Goal: Information Seeking & Learning: Learn about a topic

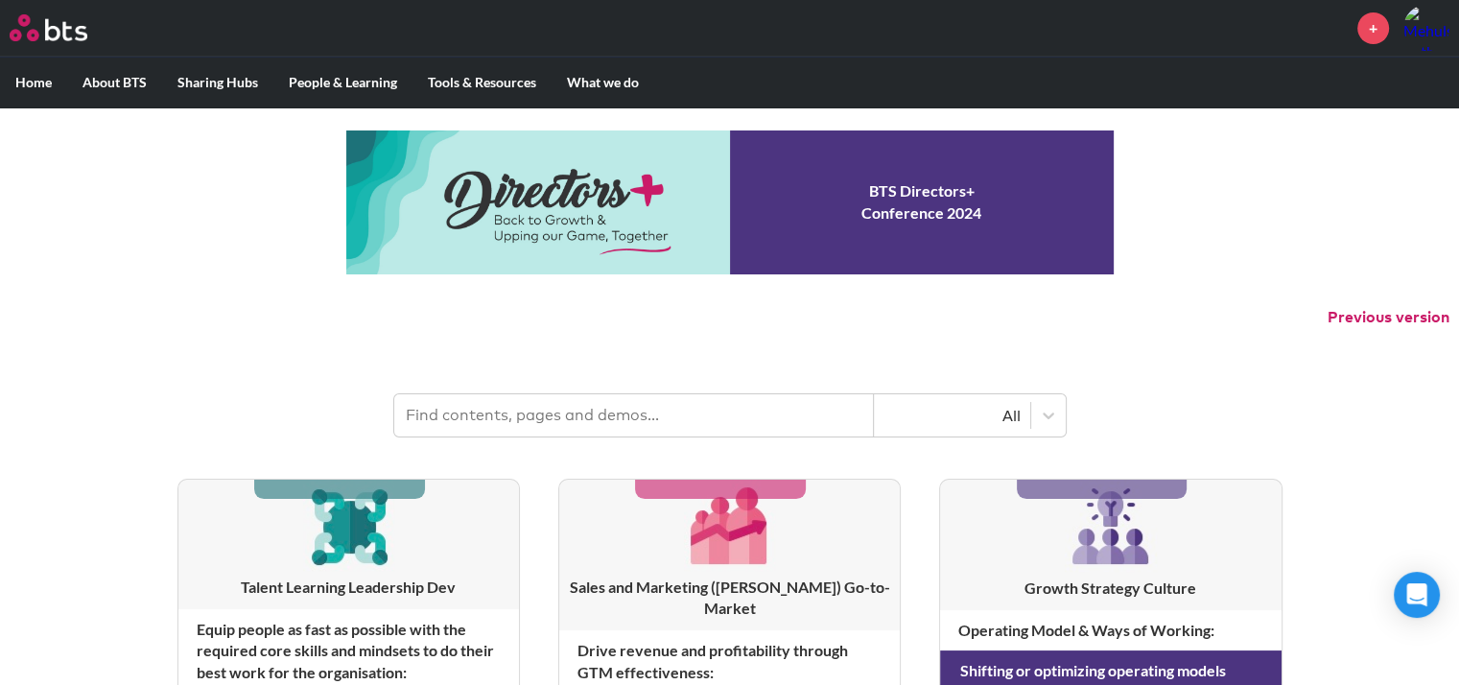
click at [524, 415] on input "text" at bounding box center [634, 415] width 480 height 42
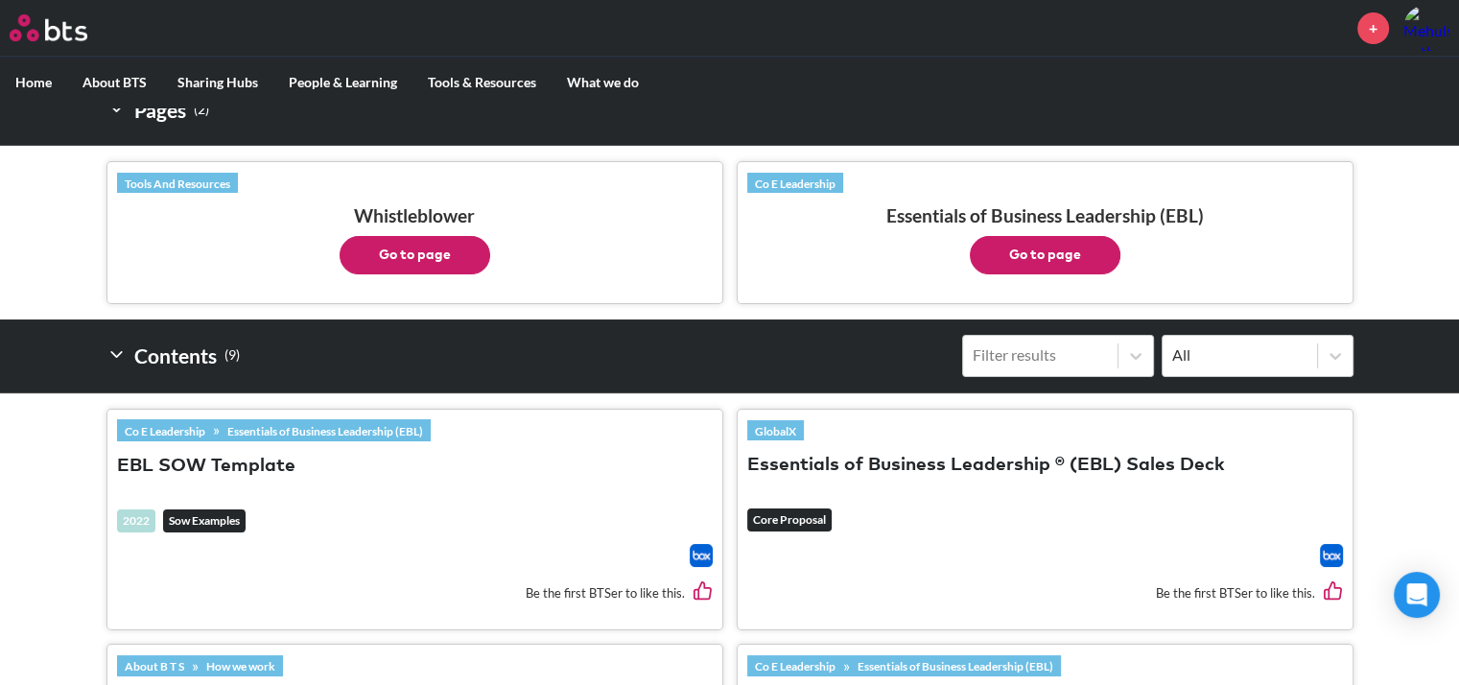
scroll to position [421, 0]
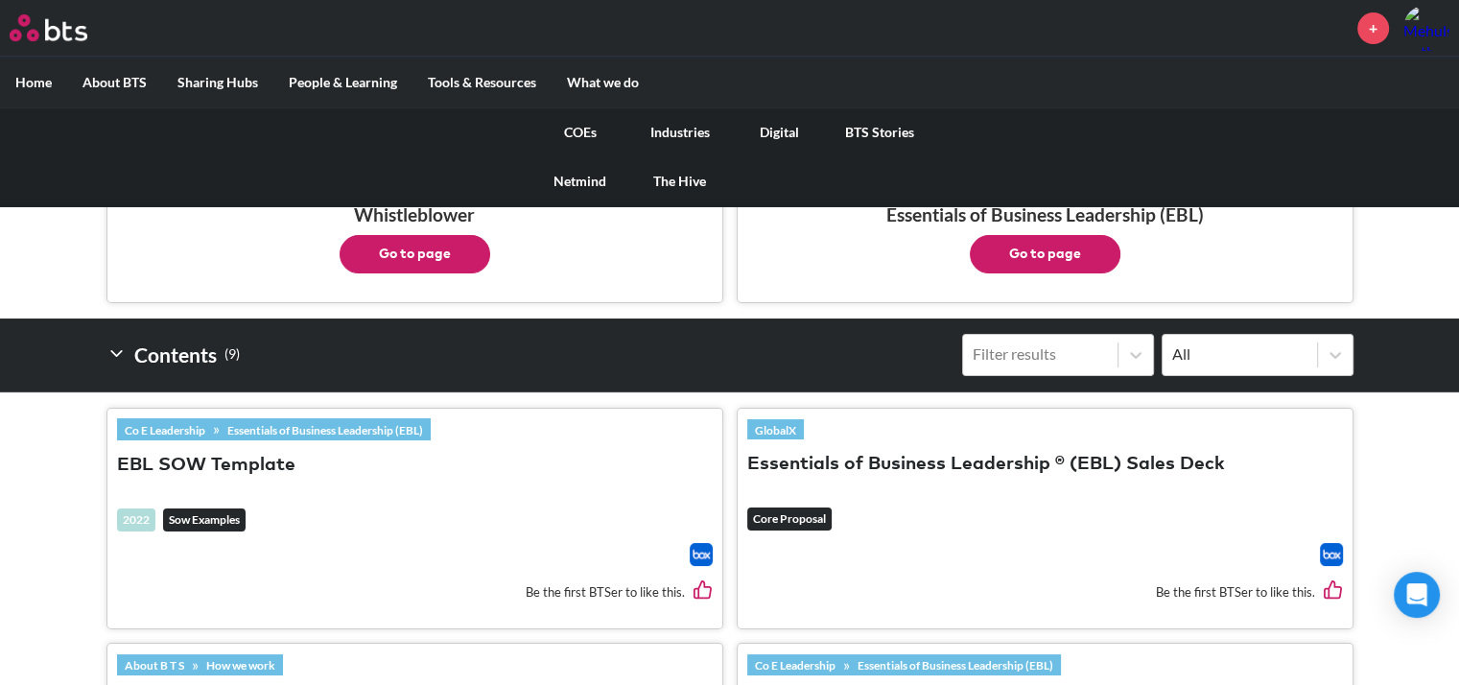
type input "ebl"
click at [775, 129] on link "Digital" at bounding box center [780, 132] width 100 height 50
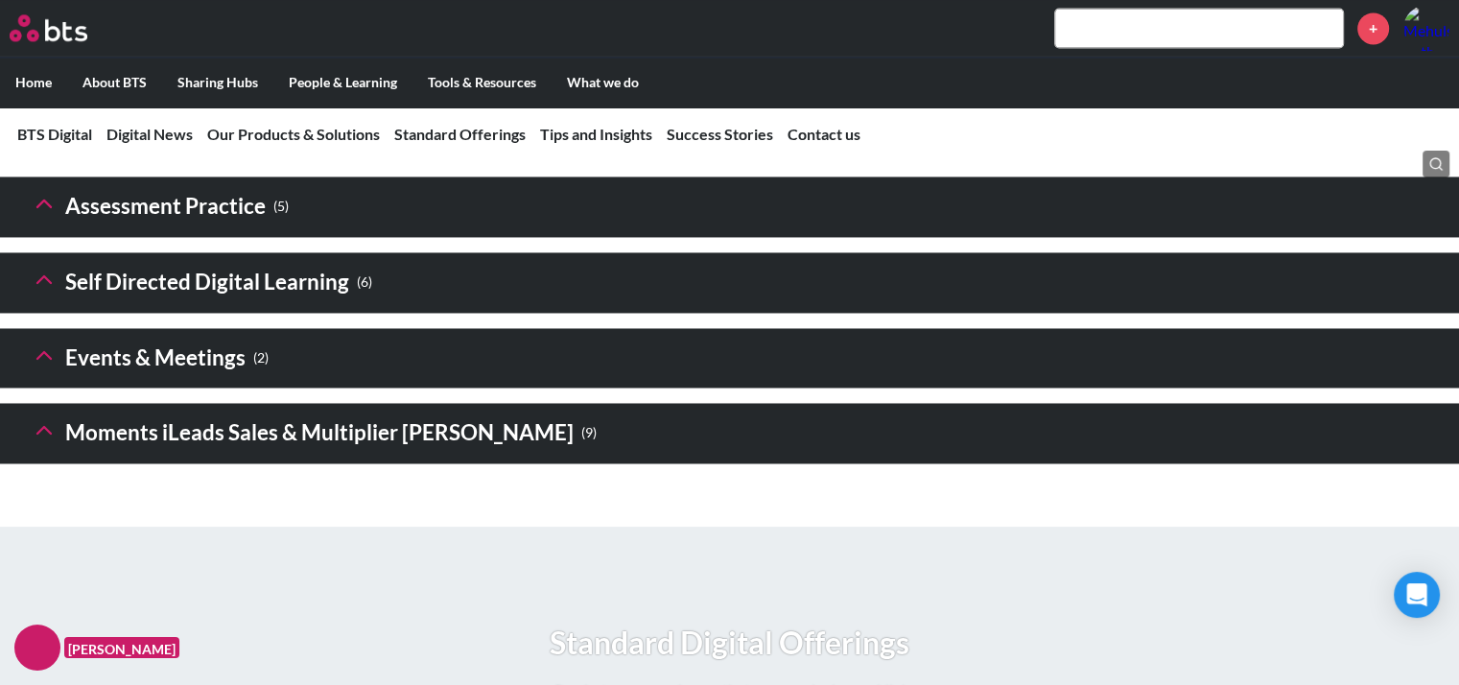
scroll to position [2988, 0]
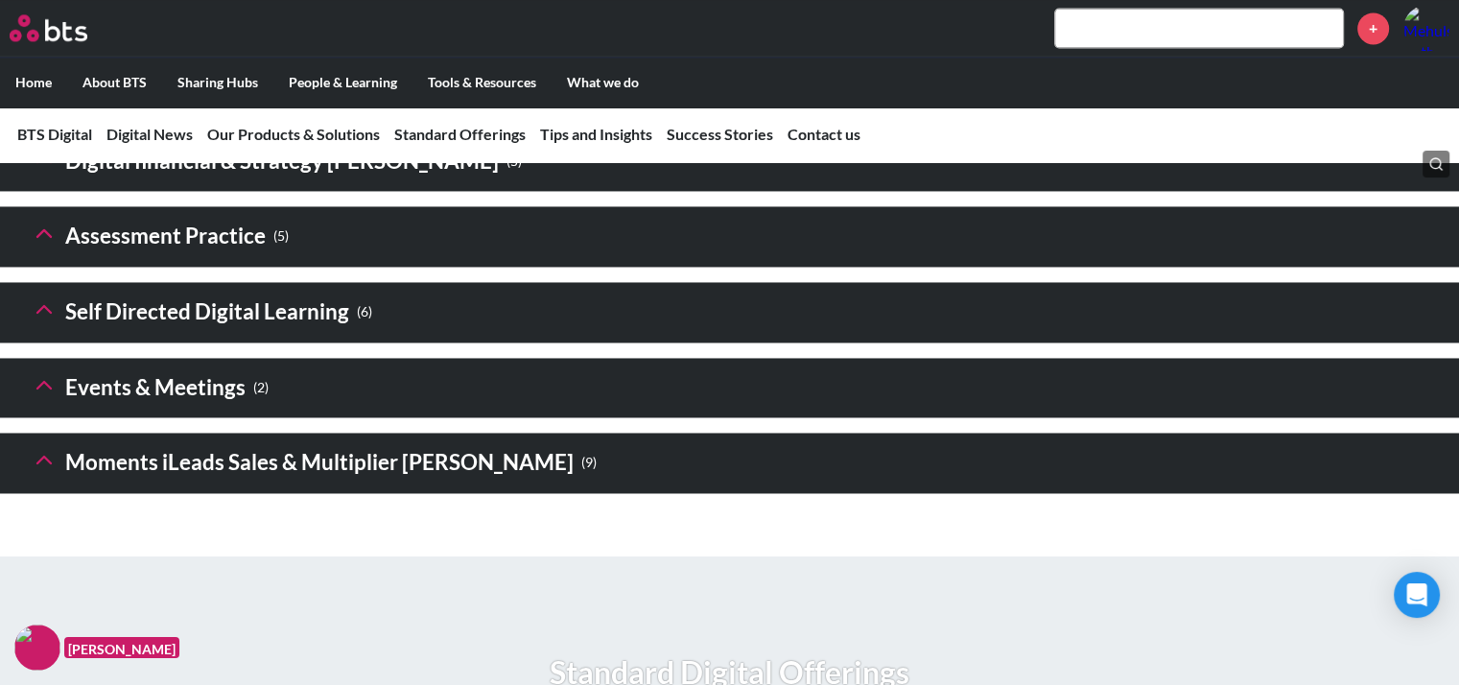
click at [570, 192] on header "Digital financial & Strategy Sims ( 5 )" at bounding box center [729, 161] width 1459 height 60
click at [42, 172] on icon at bounding box center [44, 158] width 27 height 27
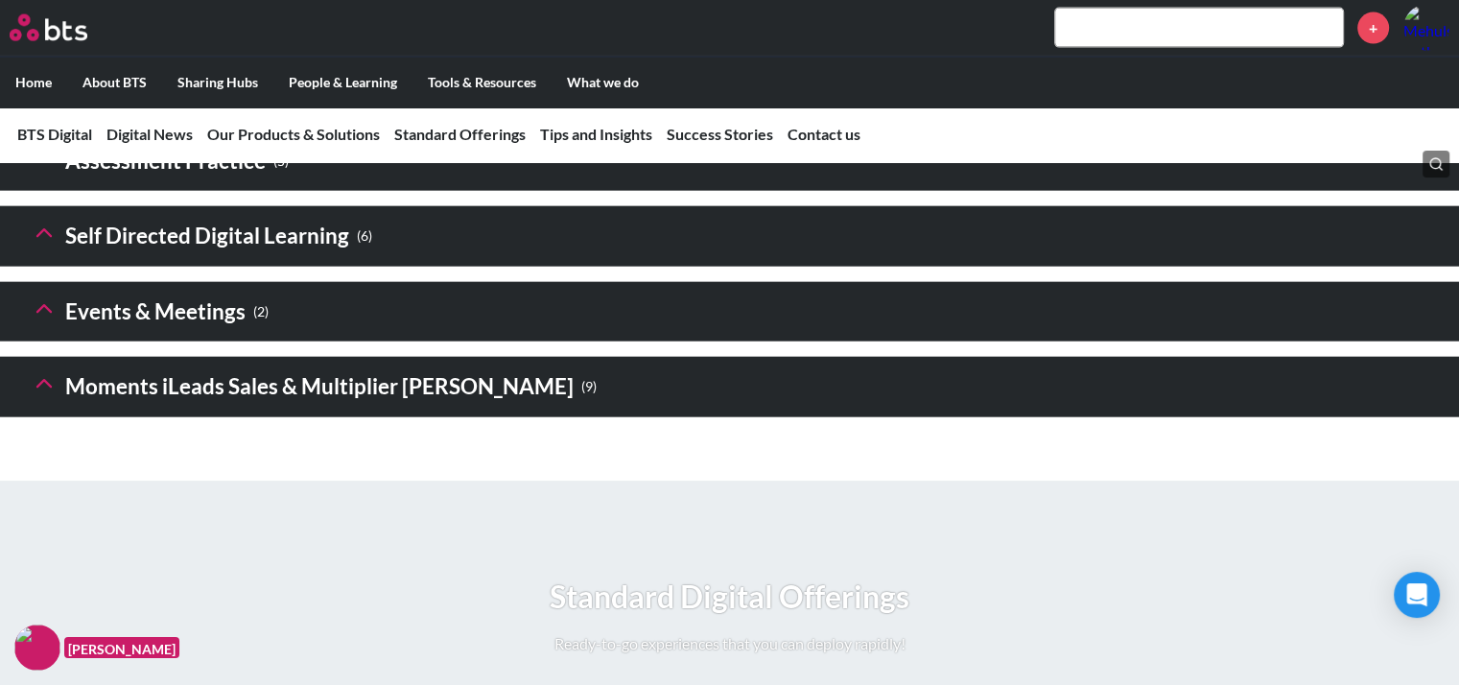
scroll to position [4501, 0]
click at [50, 172] on icon at bounding box center [44, 158] width 27 height 27
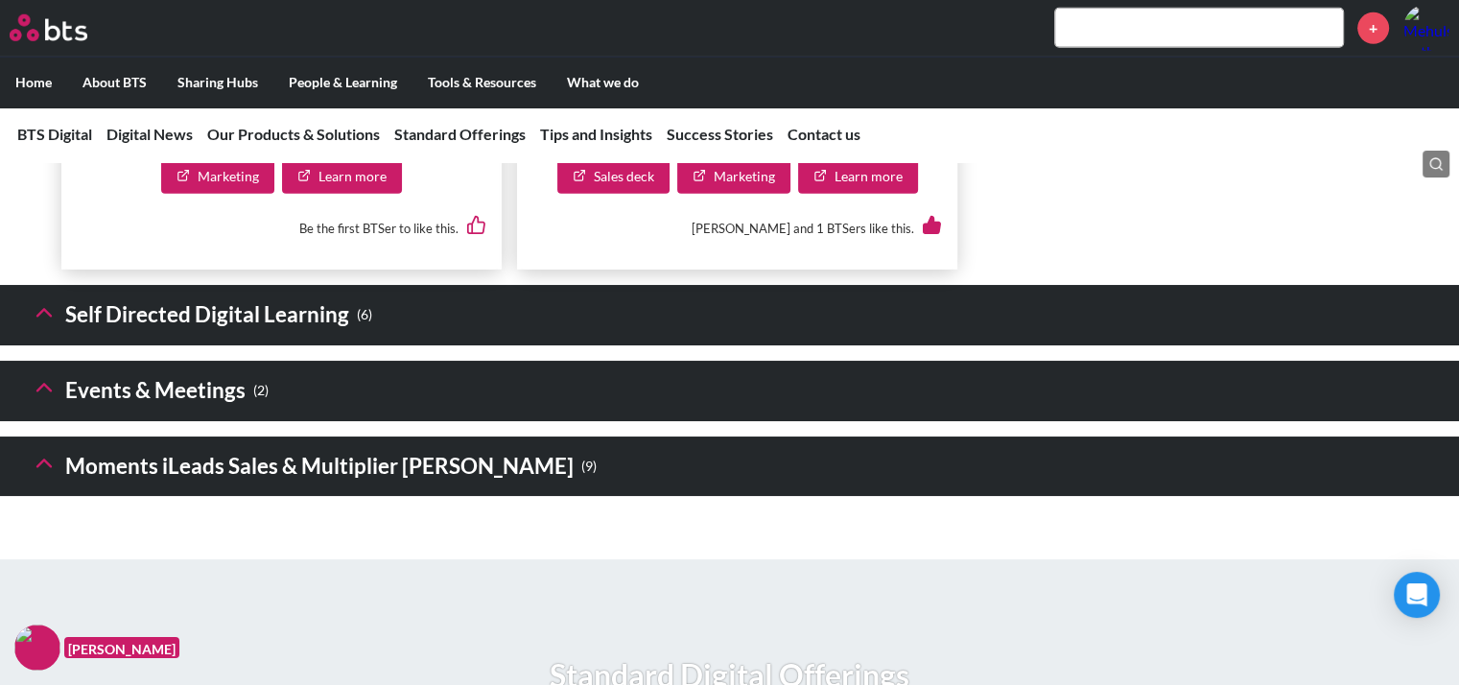
scroll to position [5774, 0]
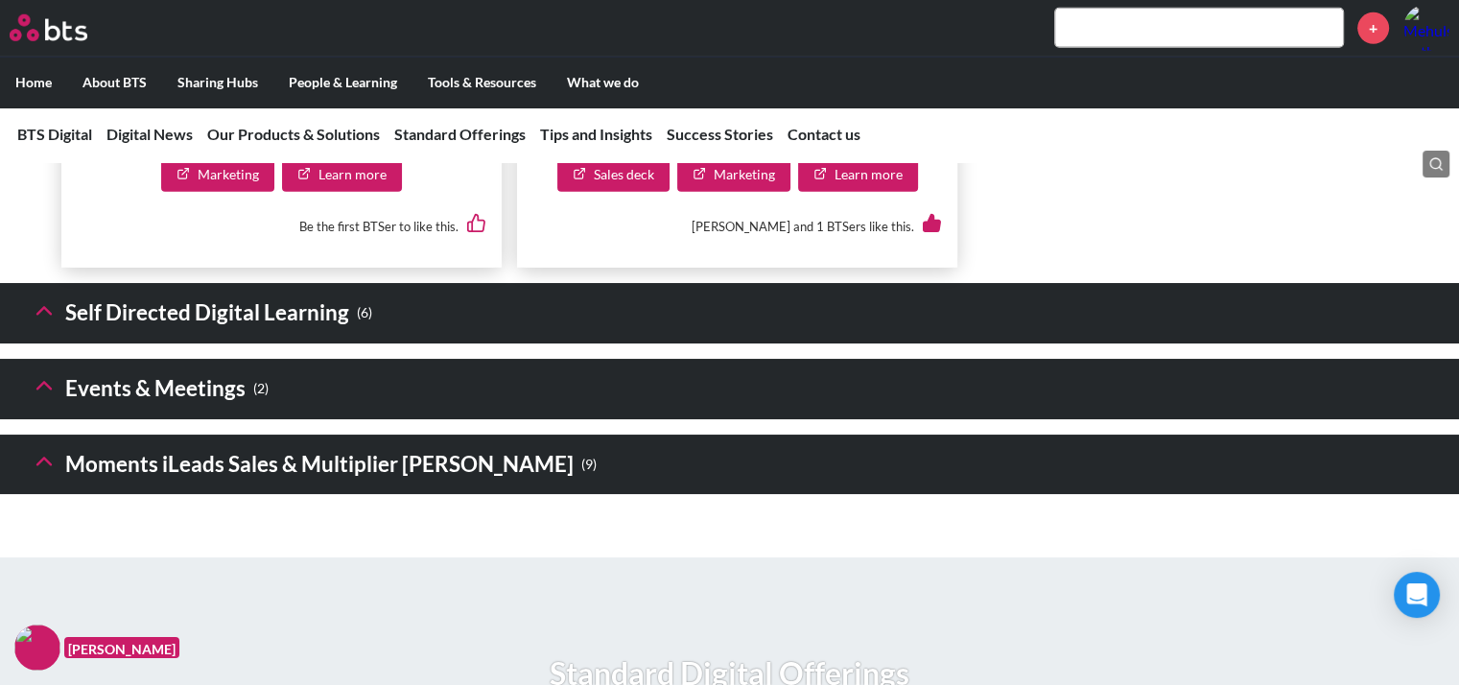
click at [50, 324] on icon at bounding box center [44, 310] width 27 height 27
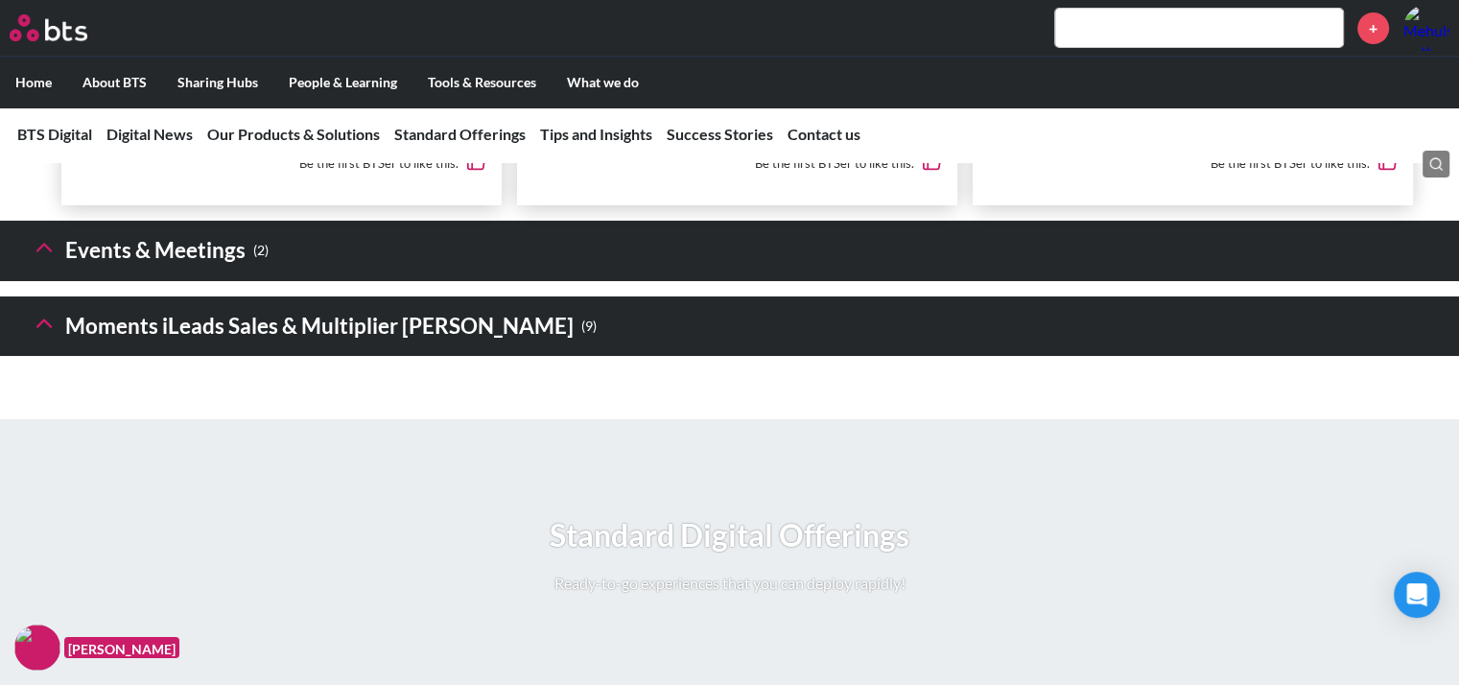
scroll to position [7559, 0]
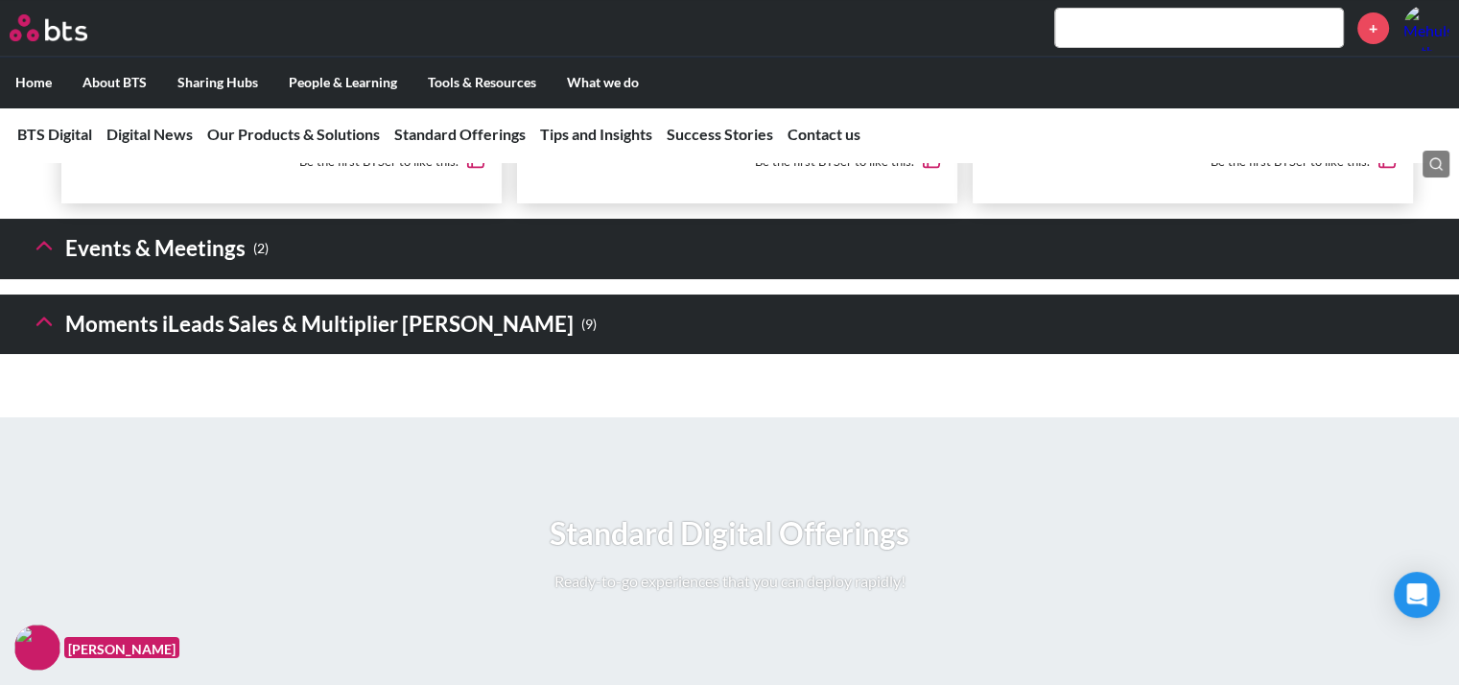
click at [53, 259] on icon at bounding box center [44, 245] width 27 height 27
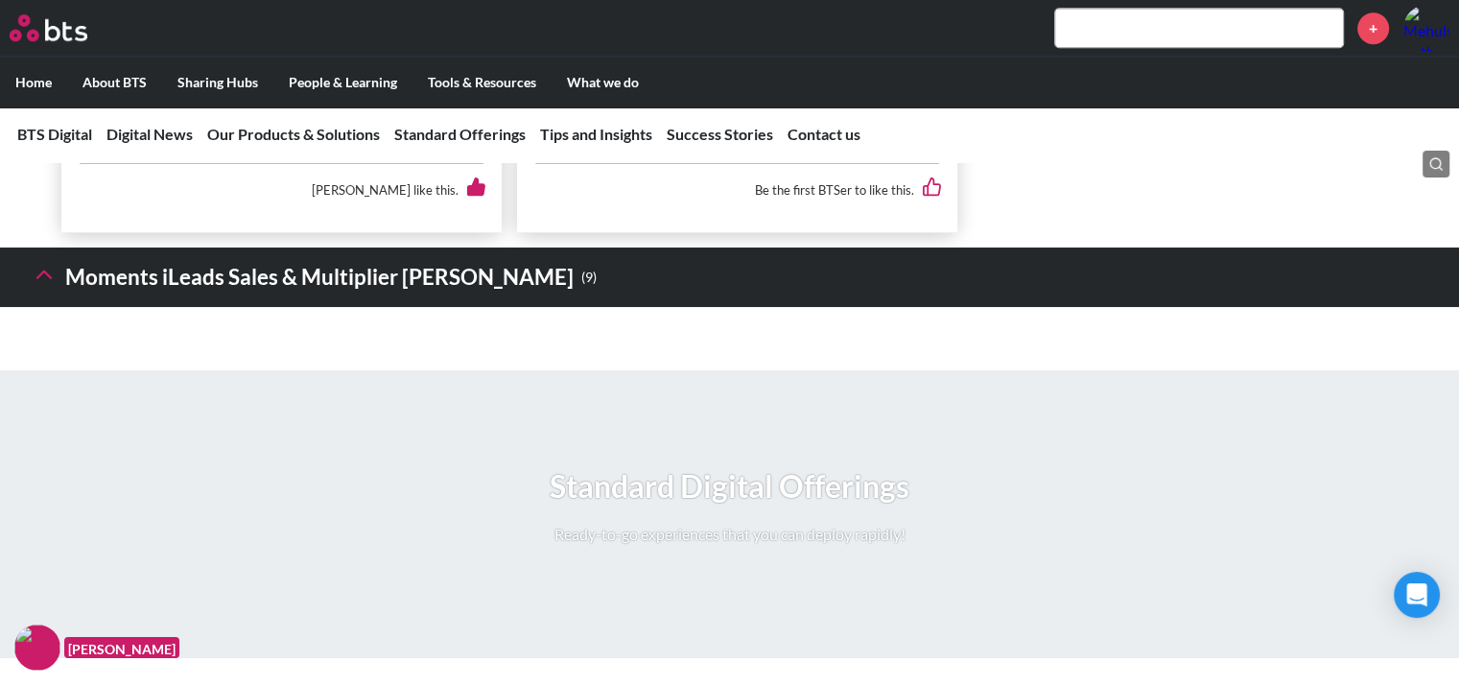
scroll to position [8748, 0]
click at [55, 287] on icon at bounding box center [44, 273] width 27 height 27
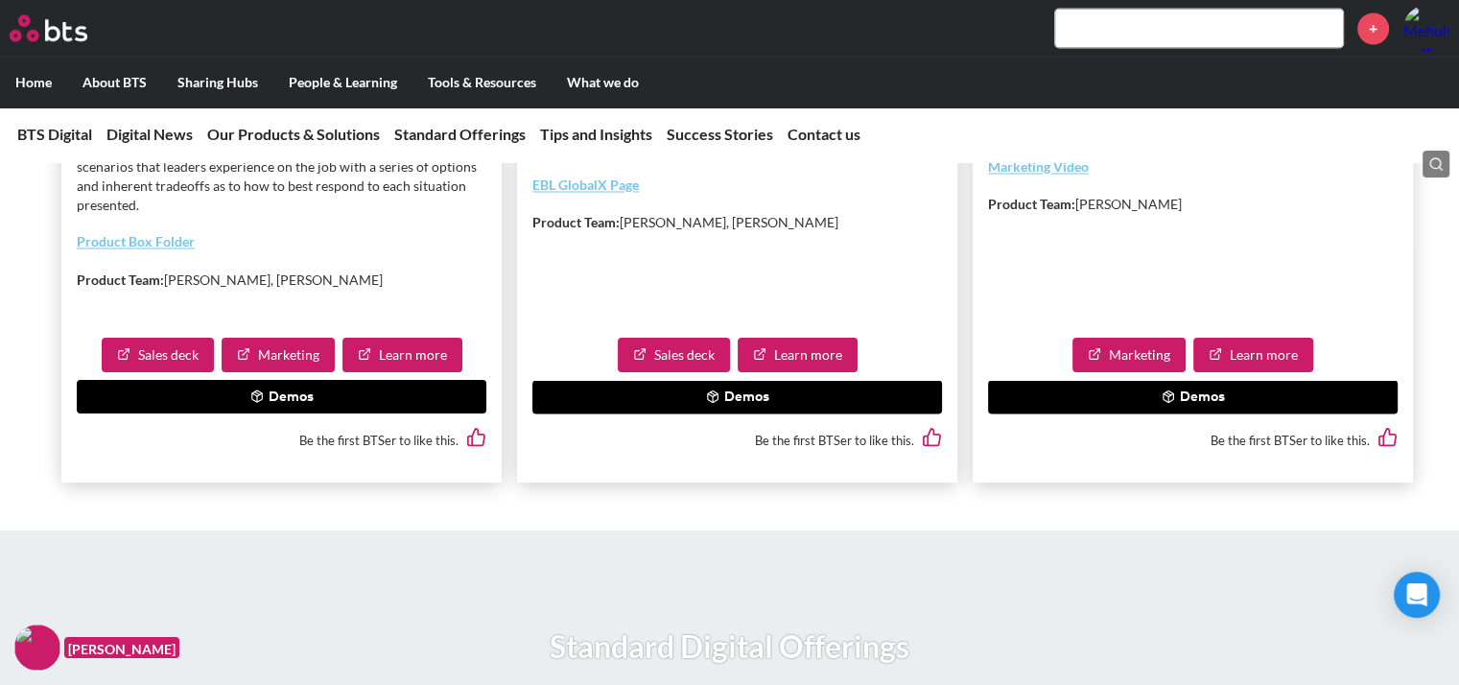
scroll to position [10673, 0]
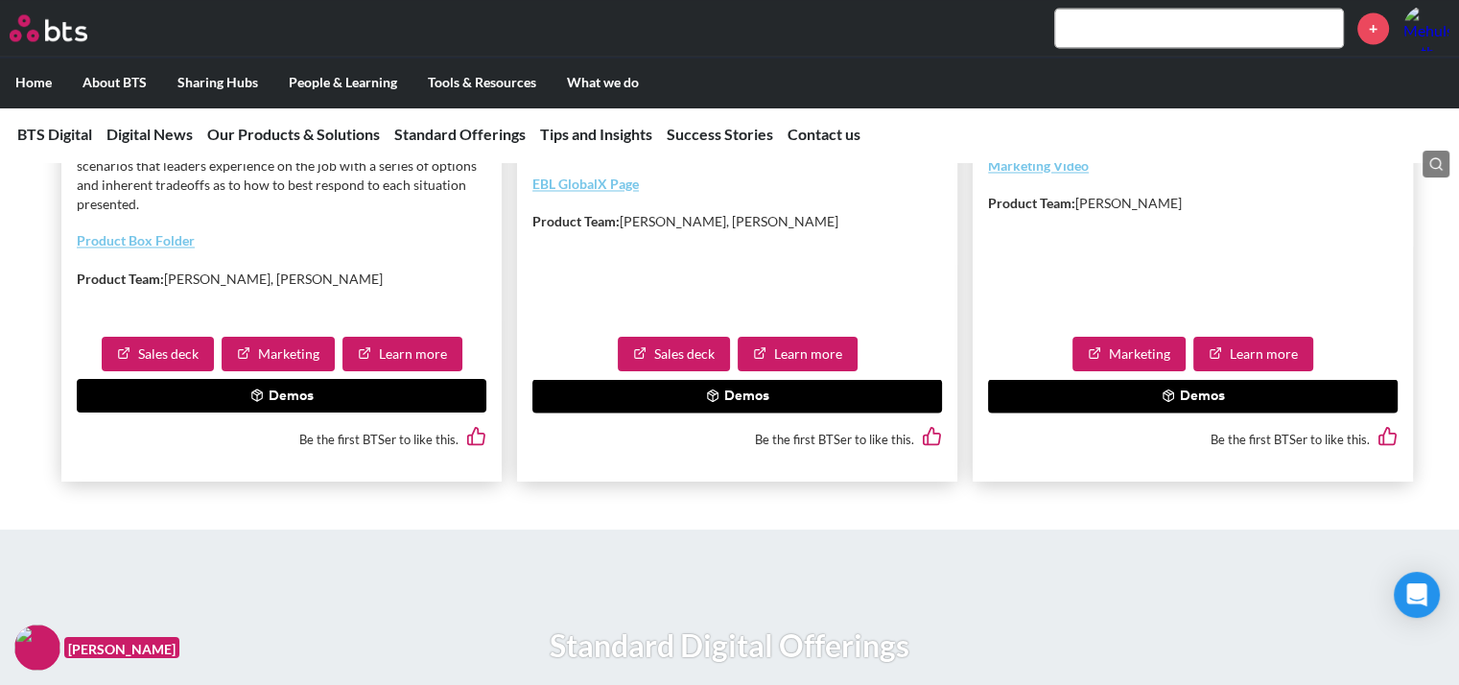
click at [743, 413] on button "Demos" at bounding box center [737, 396] width 410 height 35
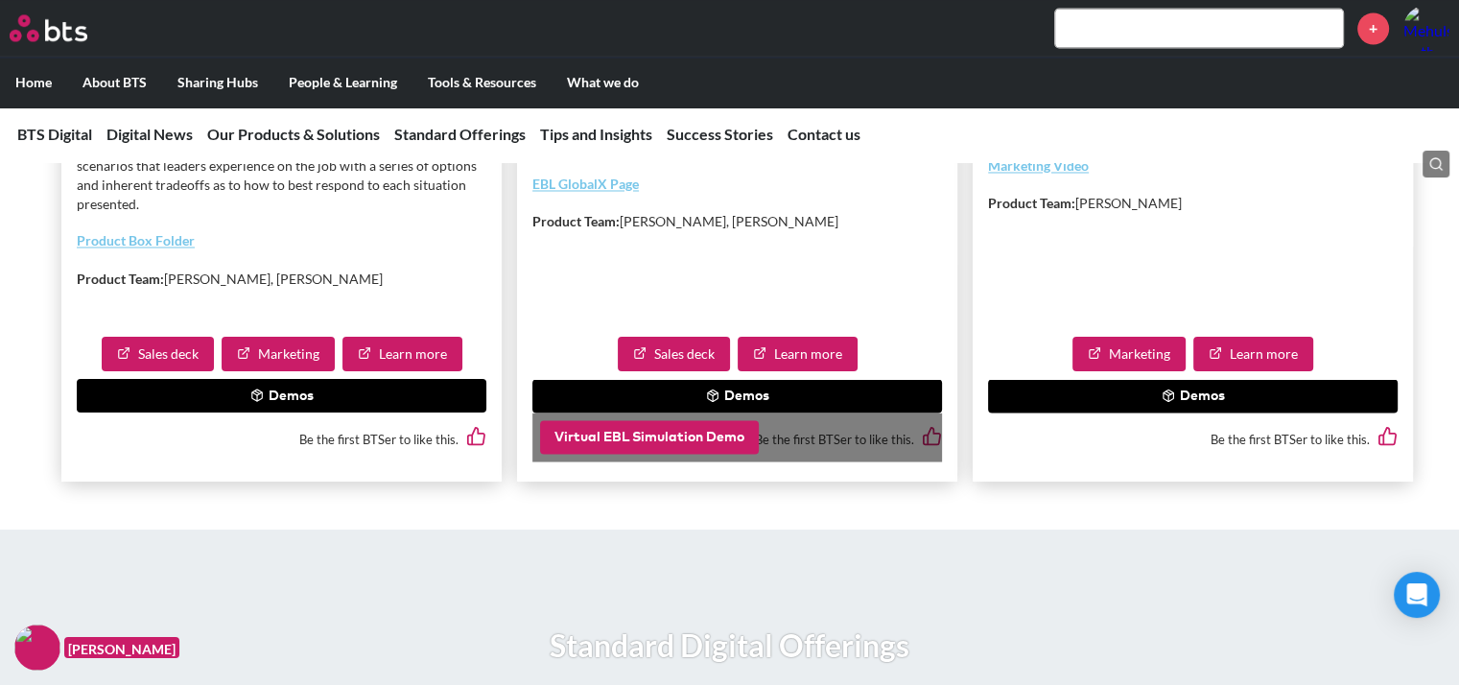
click at [641, 455] on button "Virtual EBL Simulation Demo" at bounding box center [649, 437] width 219 height 35
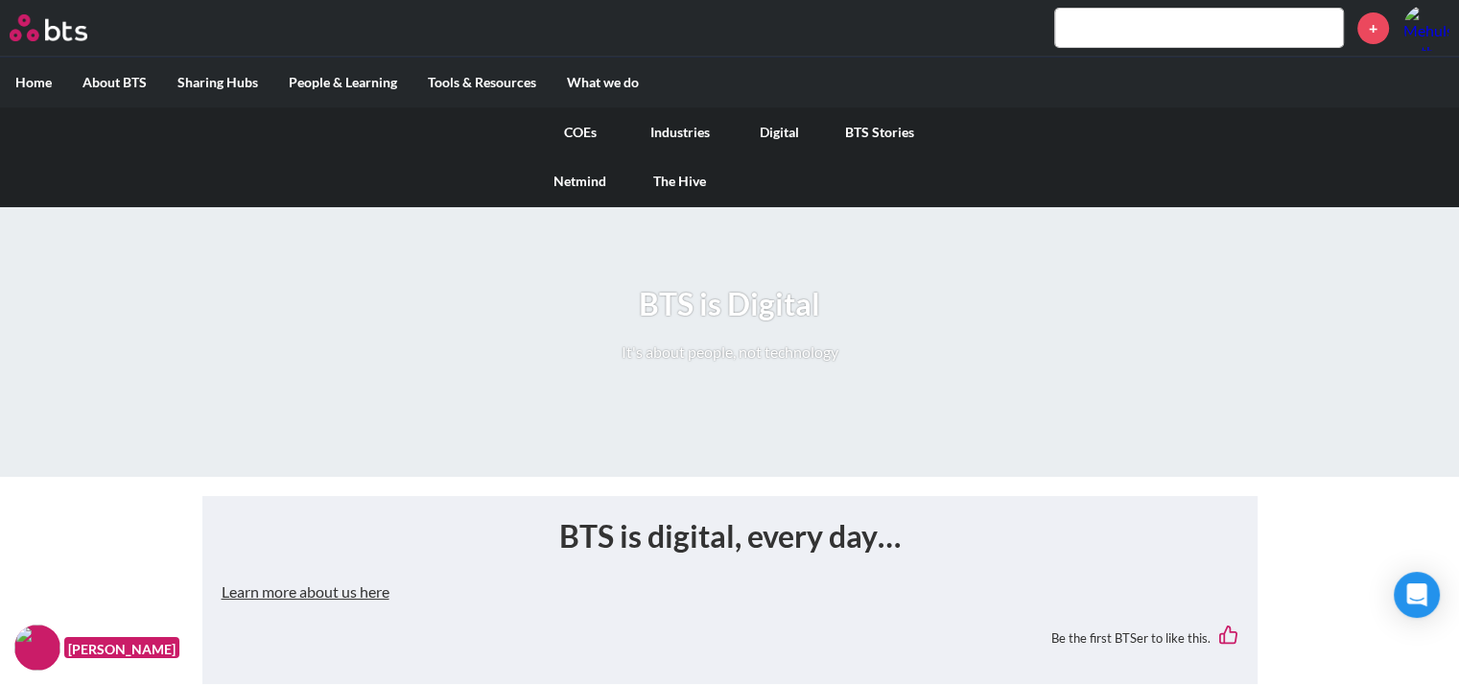
click at [779, 132] on link "Digital" at bounding box center [780, 132] width 100 height 50
click at [787, 125] on link "Digital" at bounding box center [780, 132] width 100 height 50
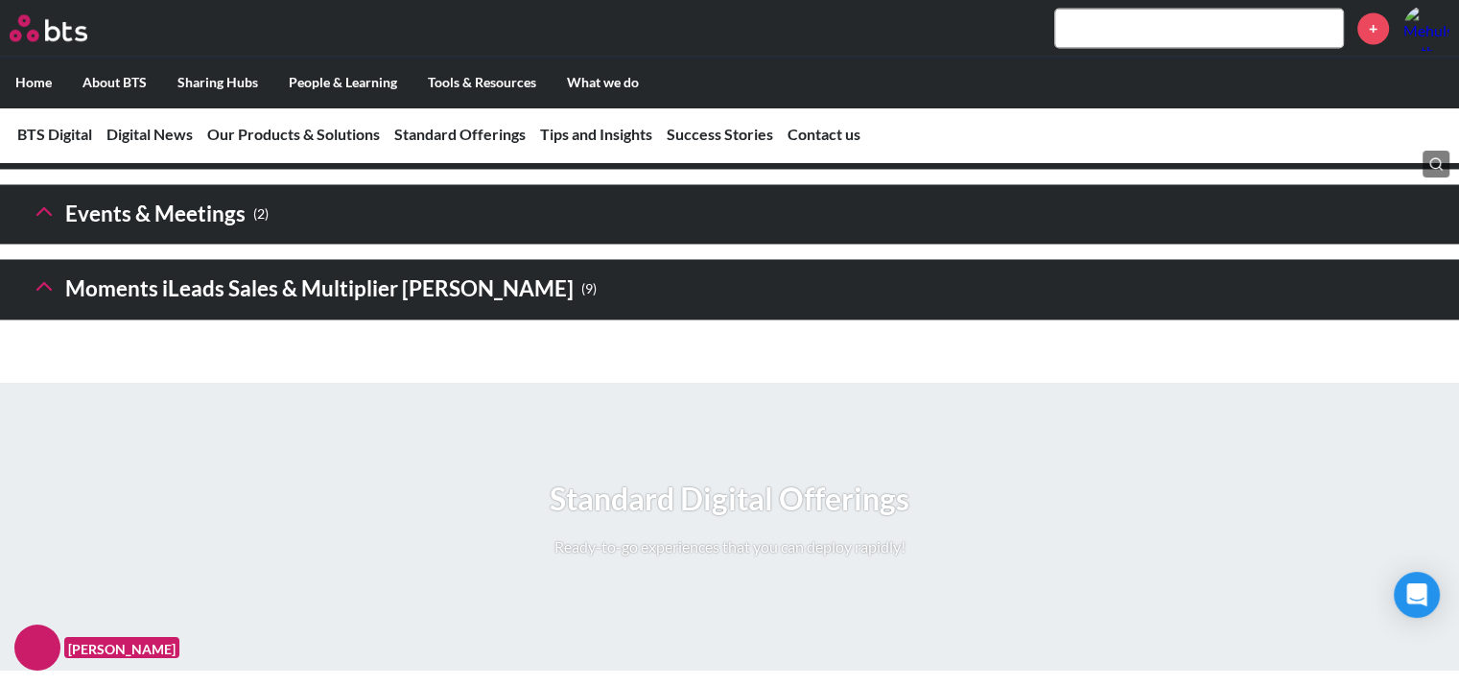
scroll to position [3164, 0]
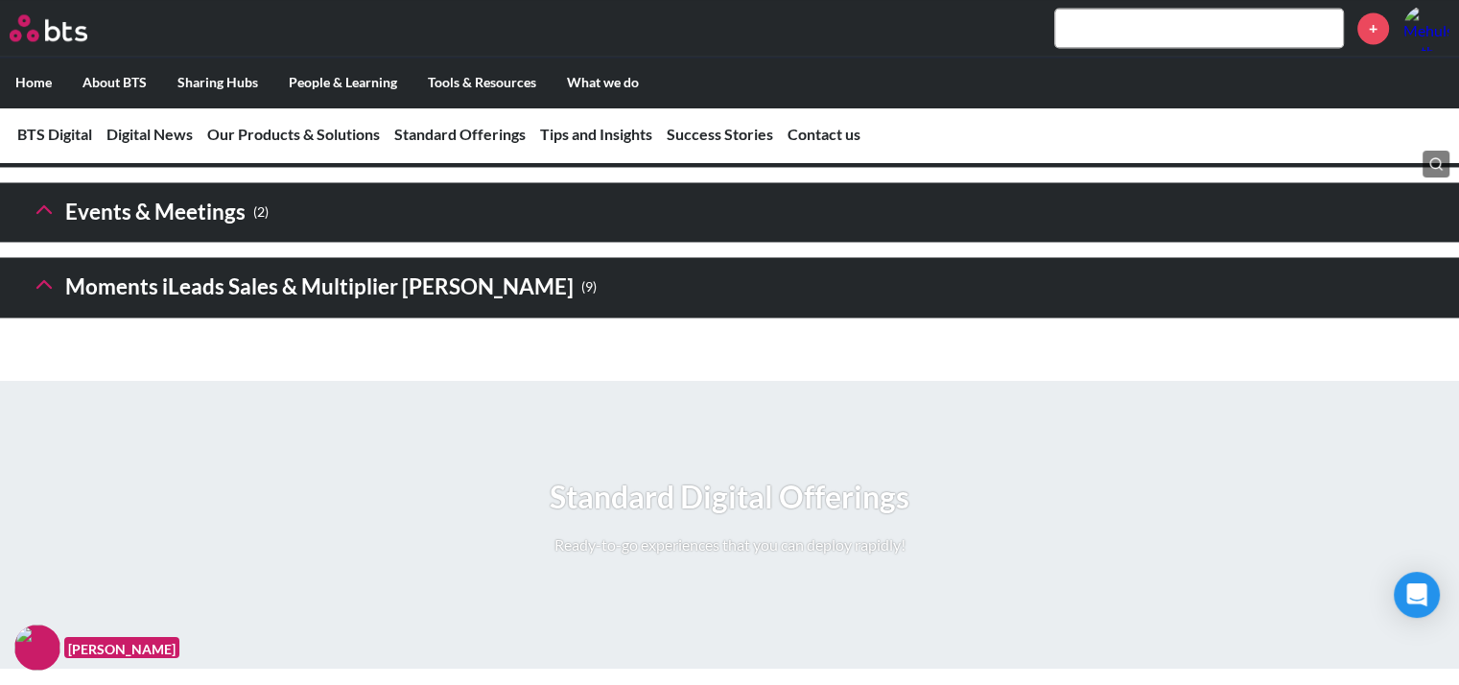
click at [48, 288] on polyline at bounding box center [43, 284] width 13 height 7
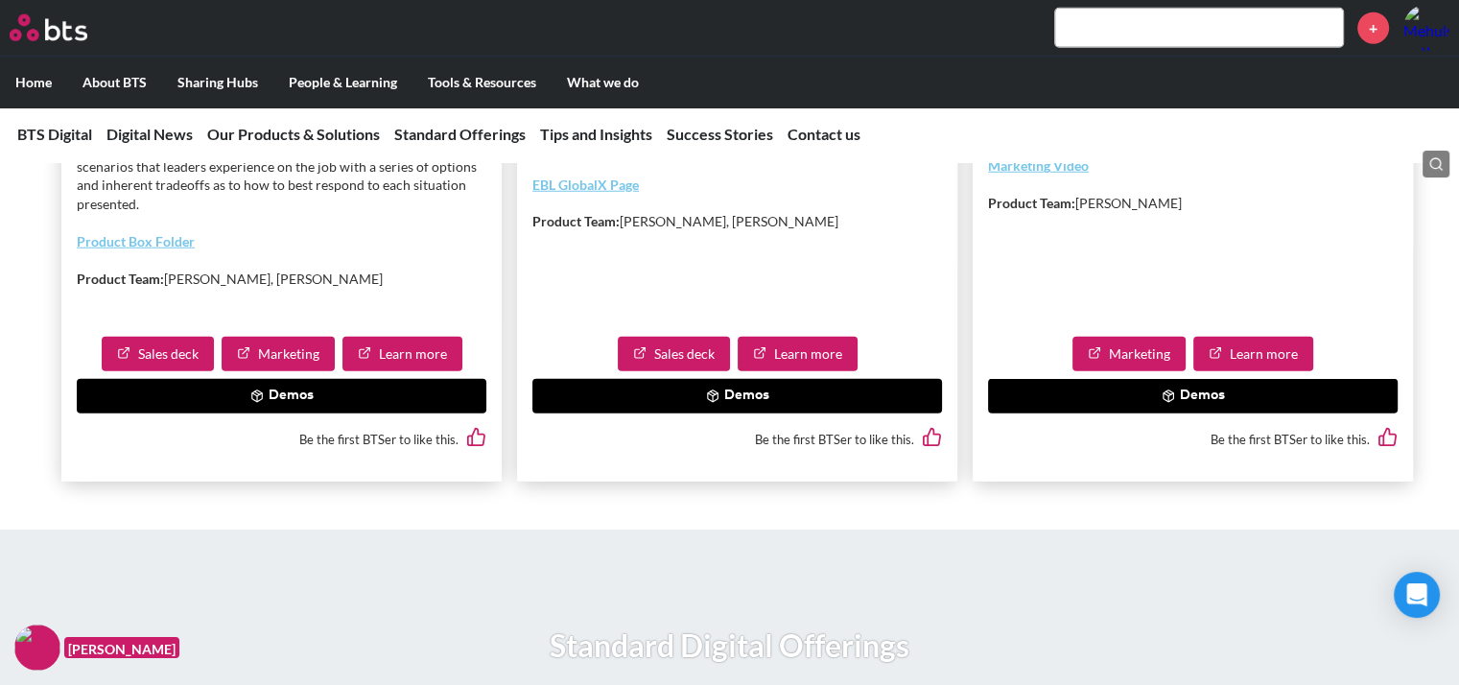
scroll to position [5098, 0]
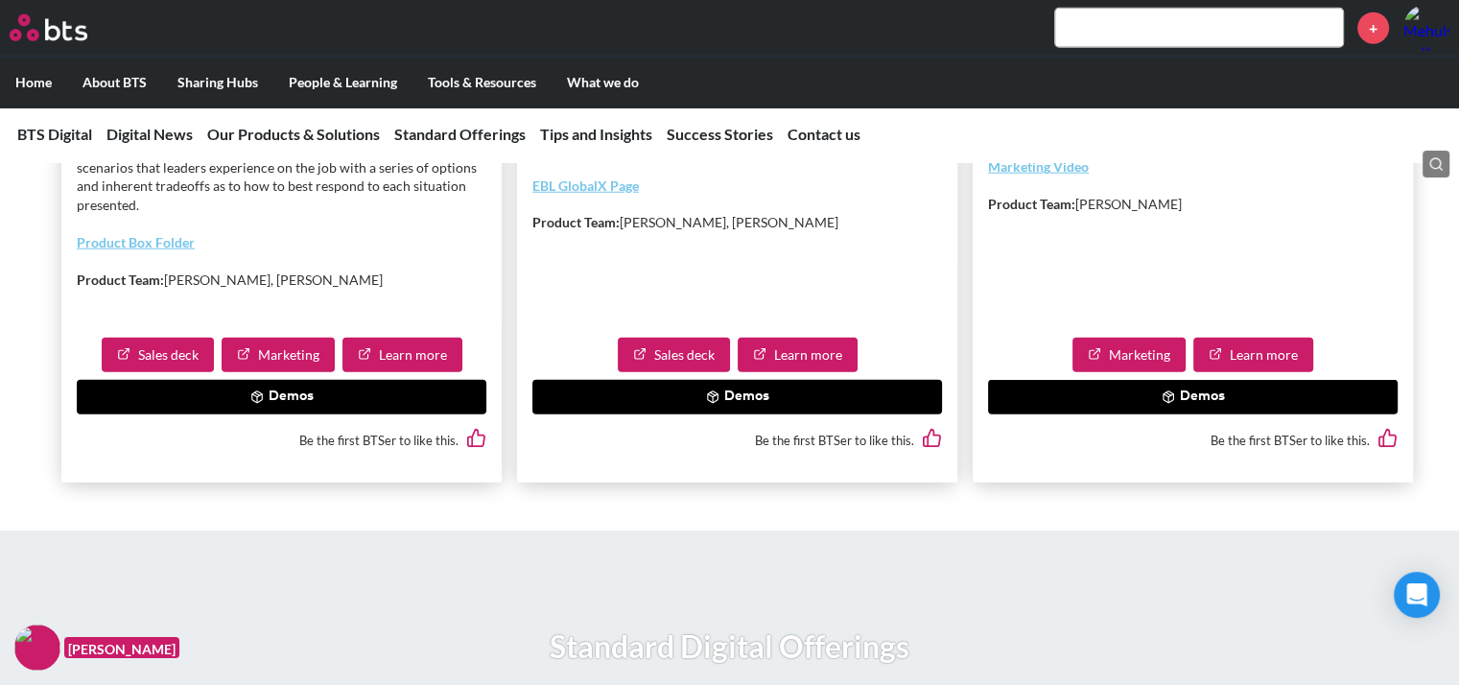
click at [741, 414] on button "Demos" at bounding box center [737, 397] width 410 height 35
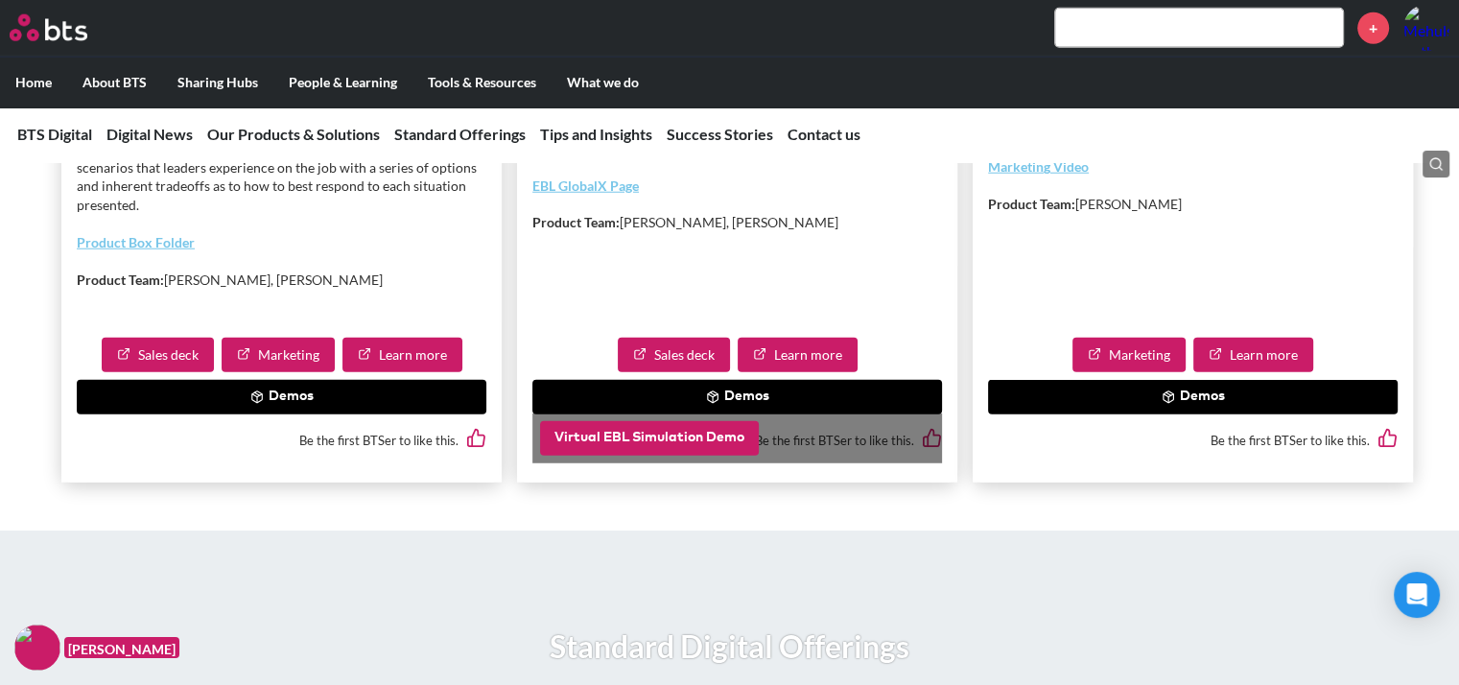
drag, startPoint x: 645, startPoint y: 541, endPoint x: 590, endPoint y: 537, distance: 54.8
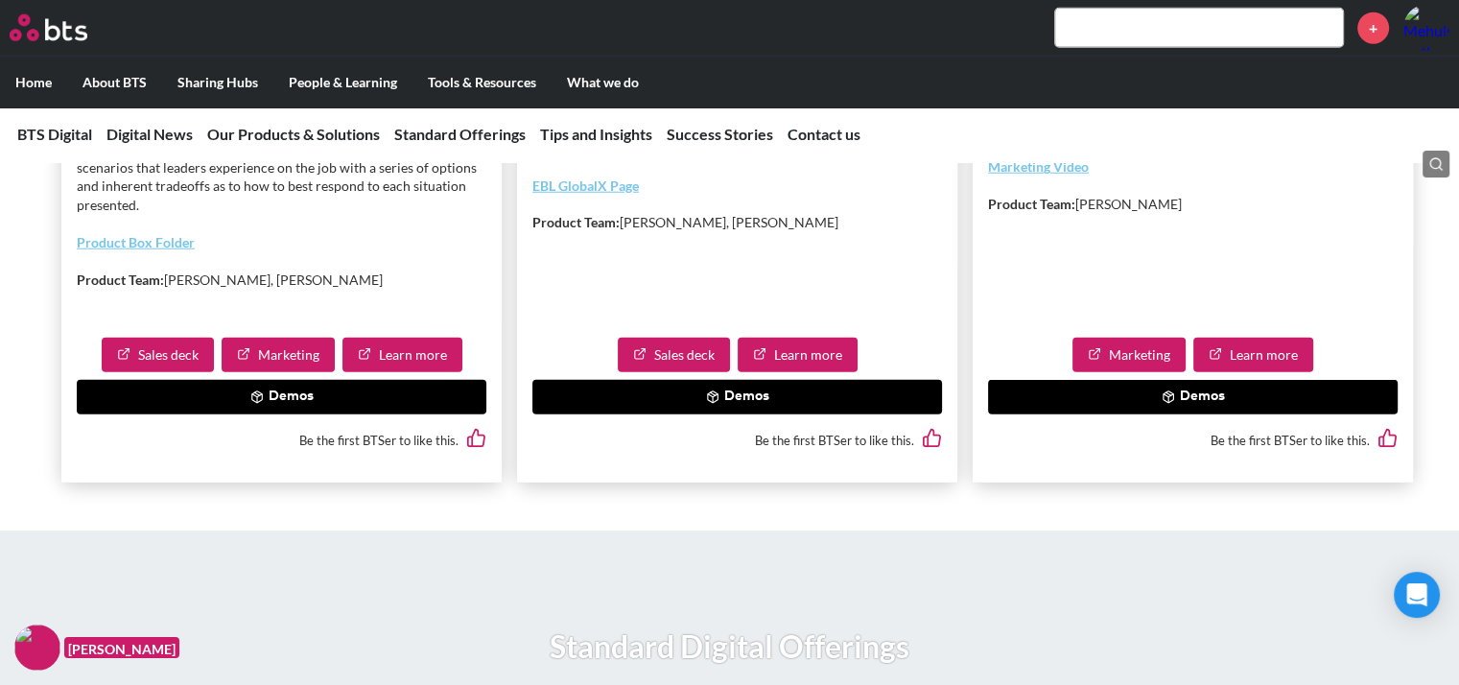
drag, startPoint x: 590, startPoint y: 537, endPoint x: 570, endPoint y: 580, distance: 47.6
click at [570, 482] on div "Sales deck Learn more Demos Be the first BTSer to like this." at bounding box center [737, 402] width 440 height 160
click at [634, 414] on button "Demos" at bounding box center [737, 397] width 410 height 35
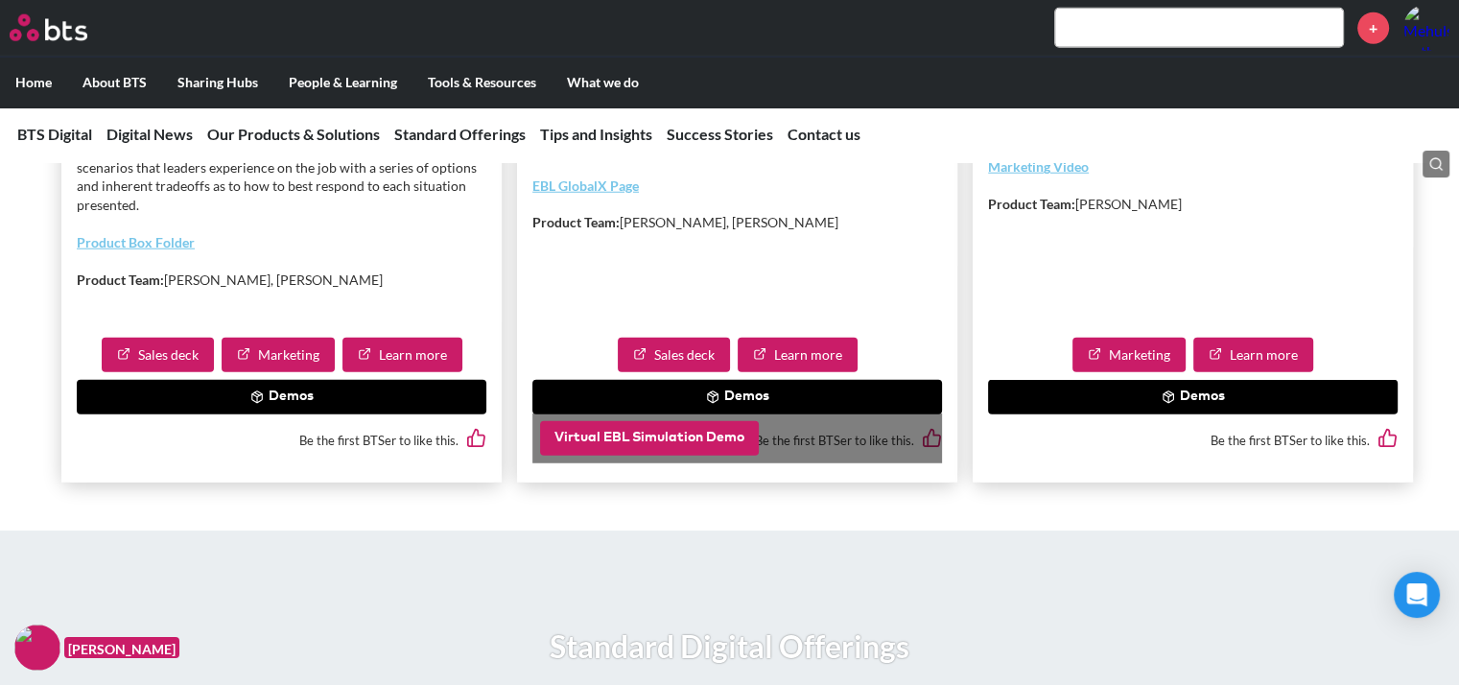
click at [618, 456] on button "Virtual EBL Simulation Demo" at bounding box center [649, 438] width 219 height 35
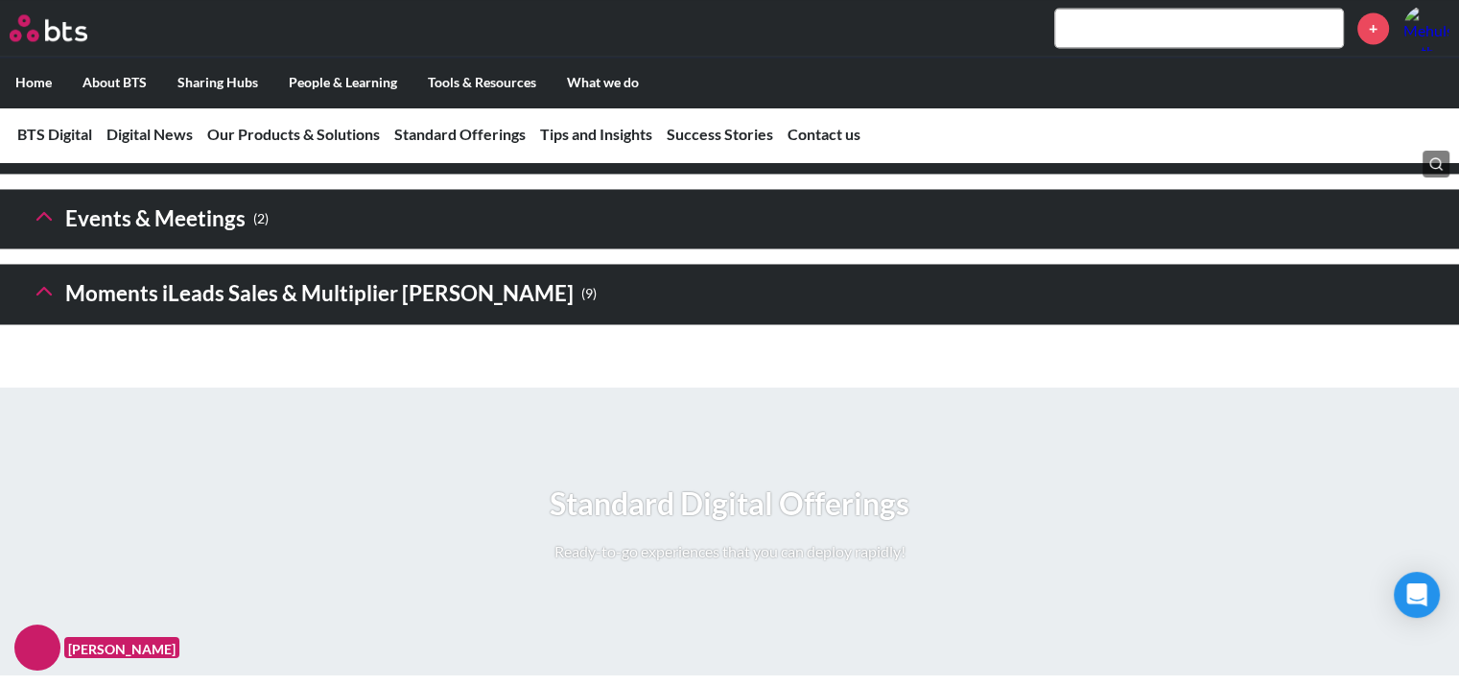
scroll to position [3152, 0]
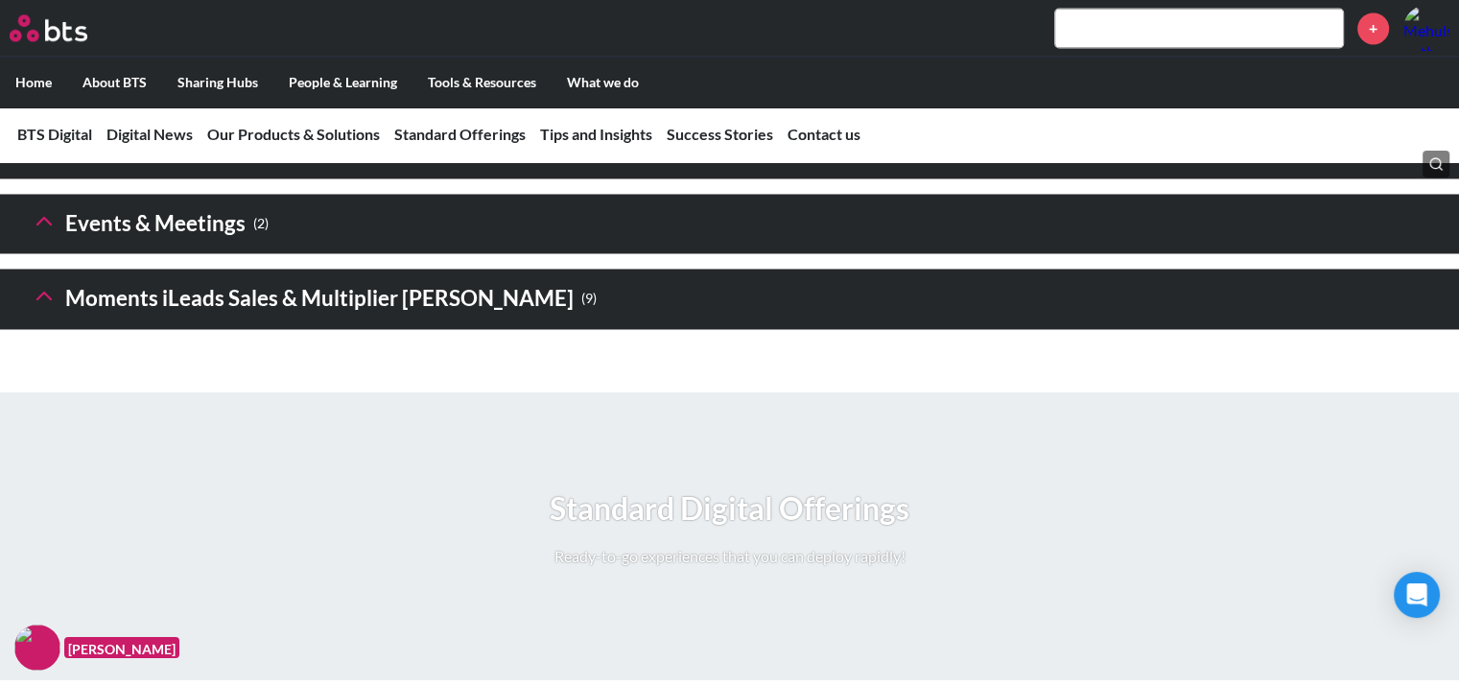
click at [46, 309] on icon at bounding box center [44, 295] width 27 height 27
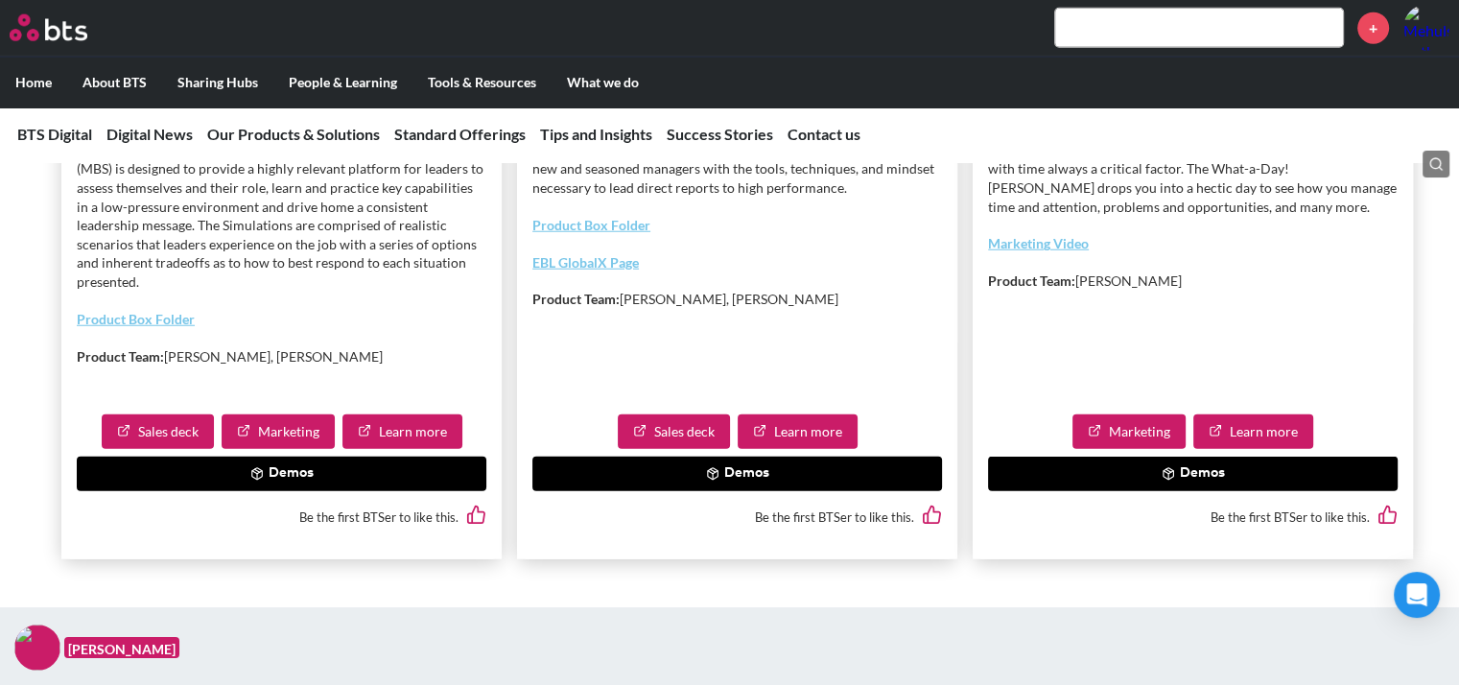
scroll to position [5047, 0]
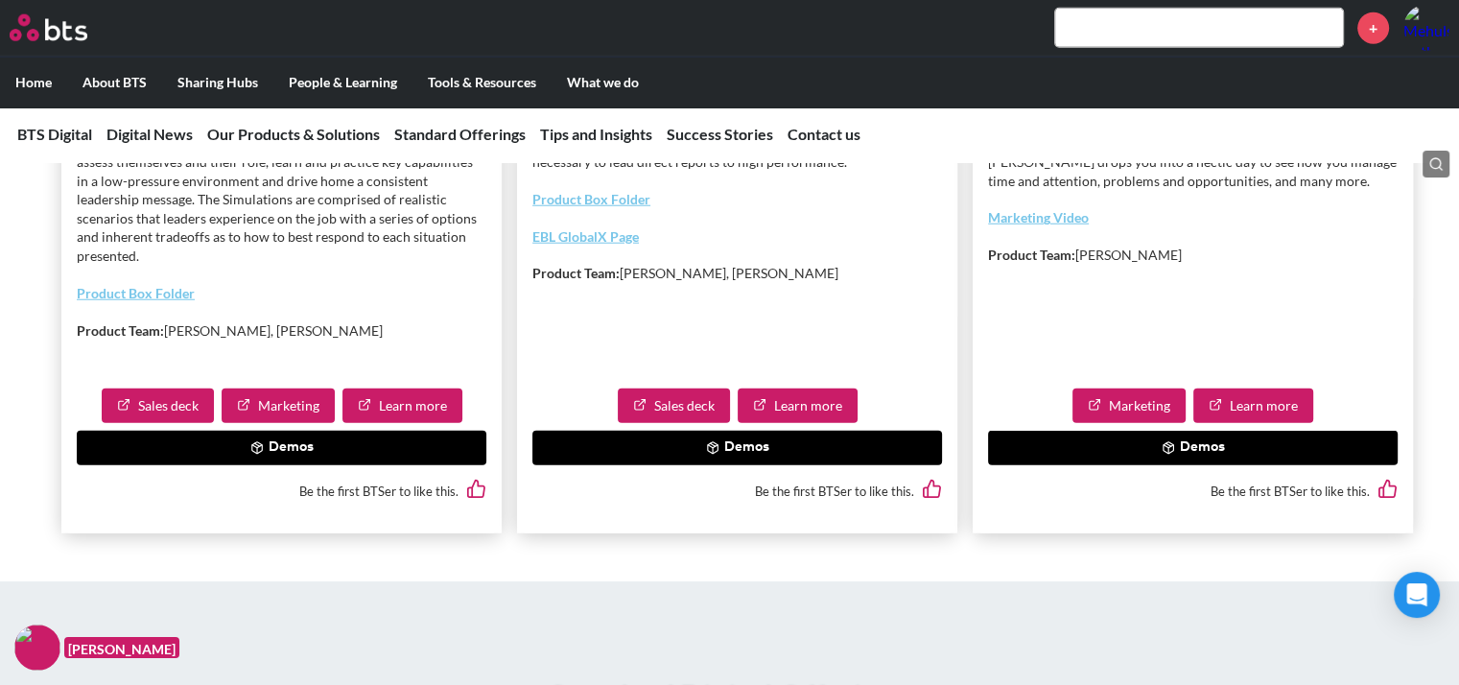
click at [566, 245] on link "EBL GlobalX Page" at bounding box center [585, 236] width 106 height 16
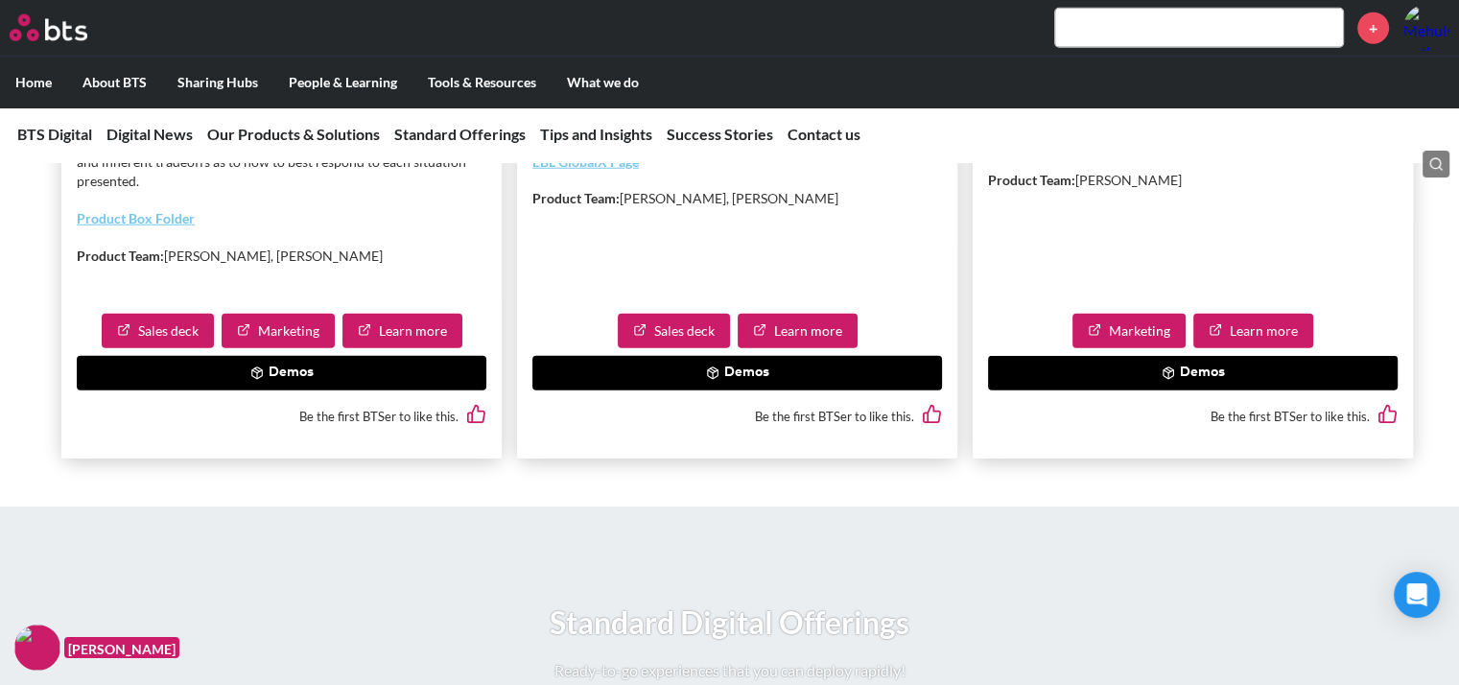
scroll to position [5121, 0]
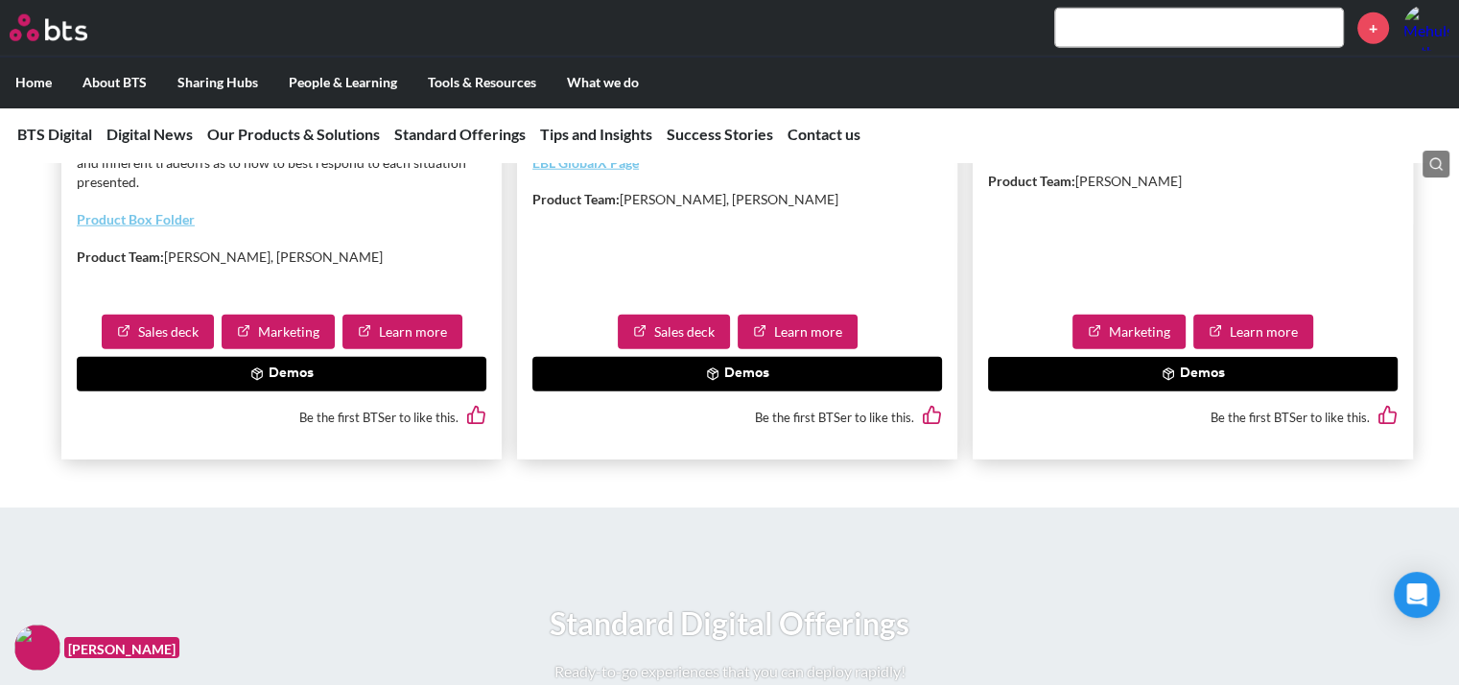
click at [600, 171] on link "EBL GlobalX Page" at bounding box center [585, 162] width 106 height 16
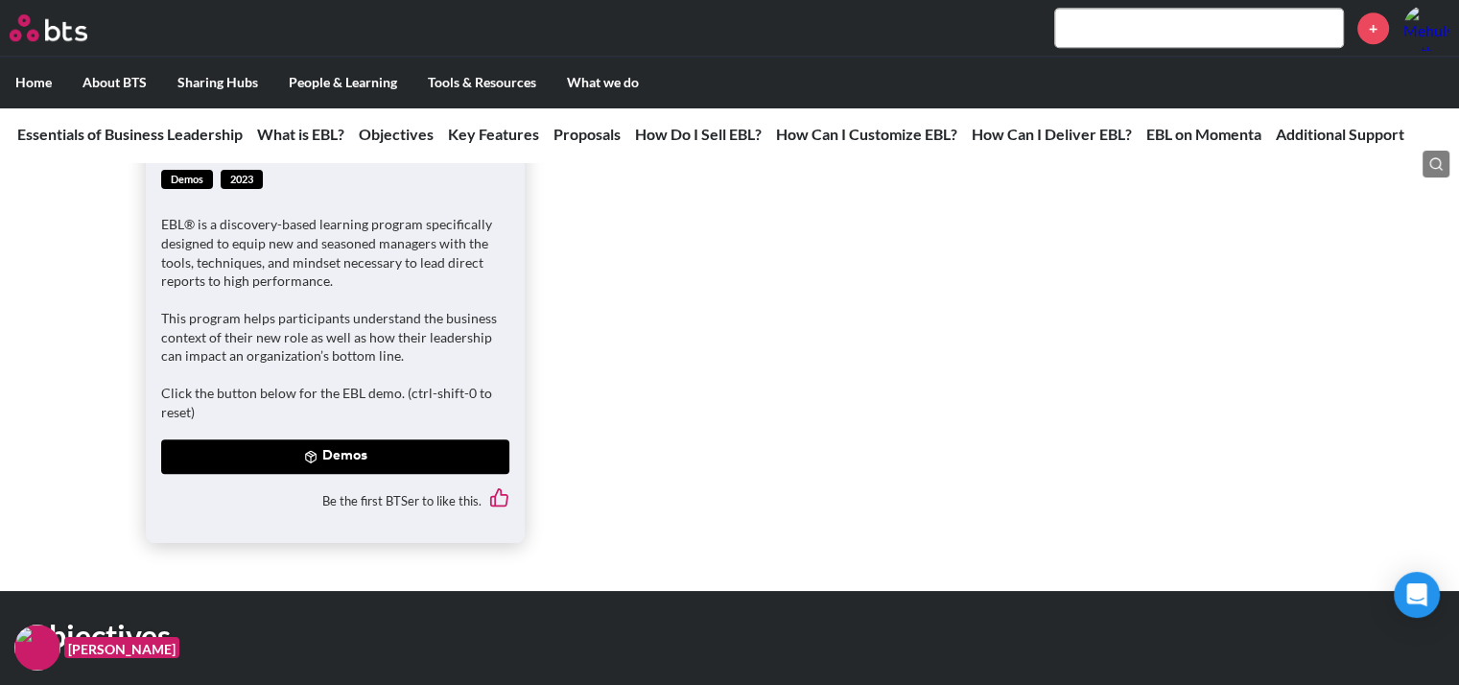
scroll to position [1414, 0]
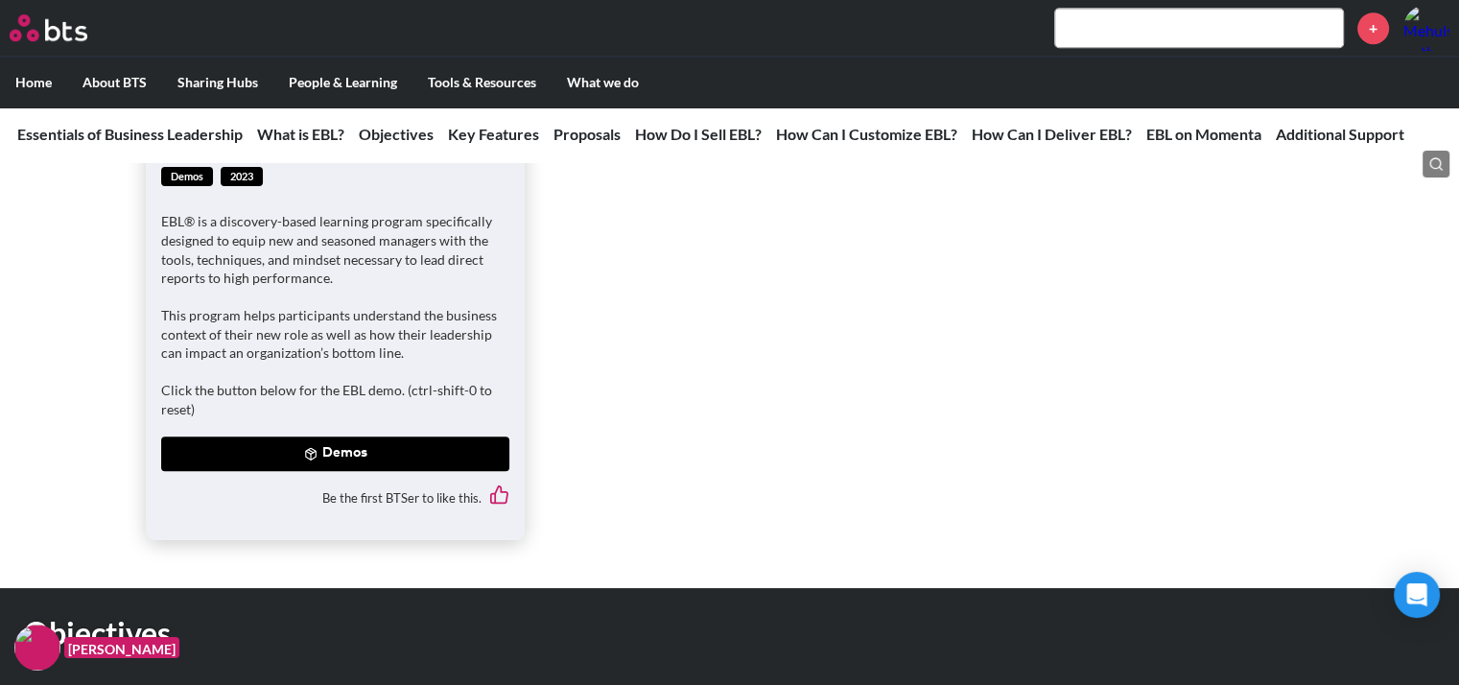
click at [342, 446] on button "Demos" at bounding box center [335, 453] width 348 height 35
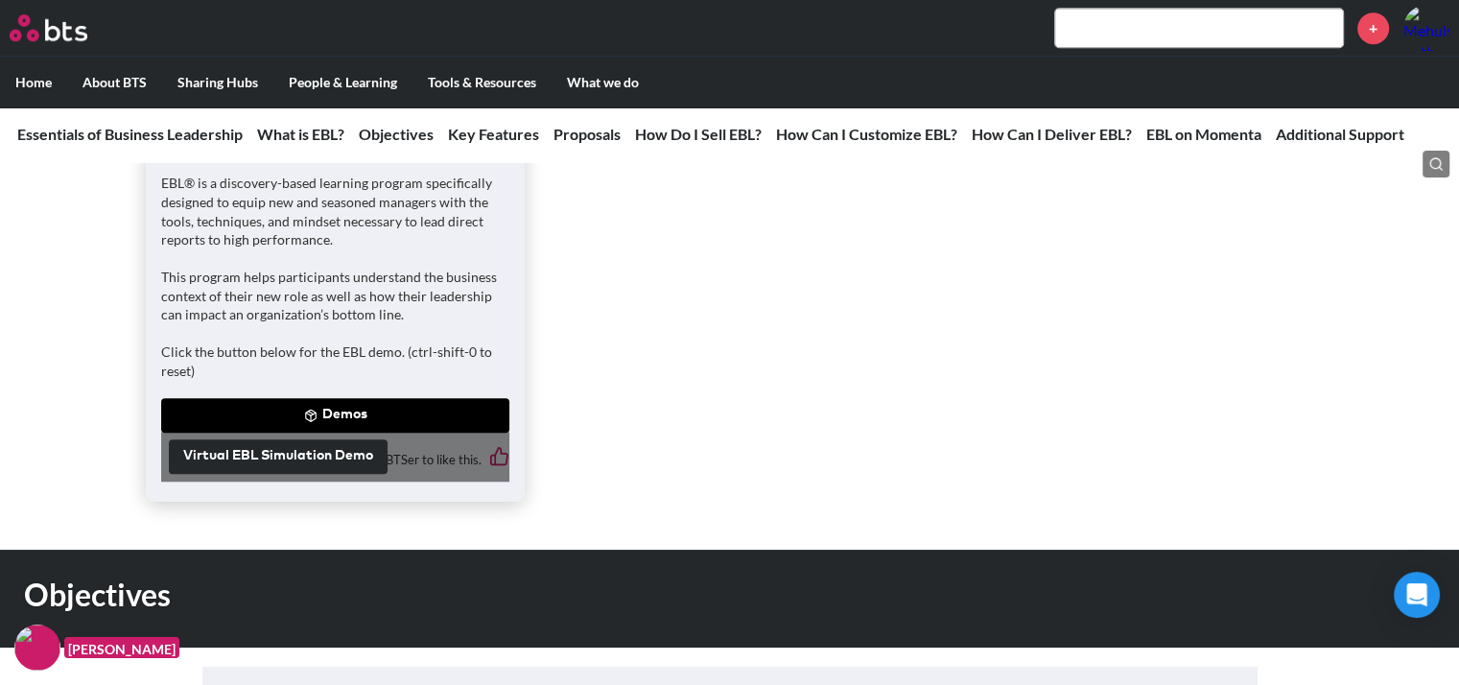
scroll to position [1454, 0]
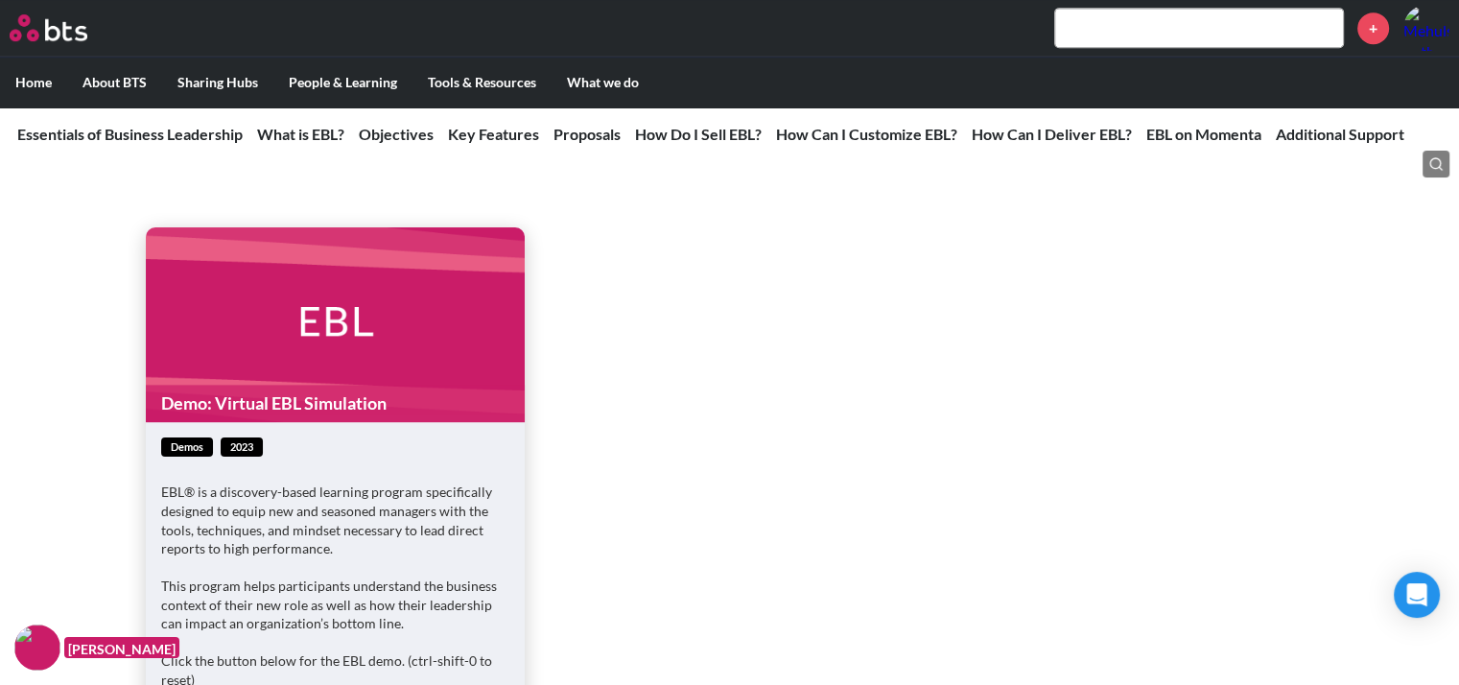
scroll to position [1151, 0]
